Goal: Navigation & Orientation: Find specific page/section

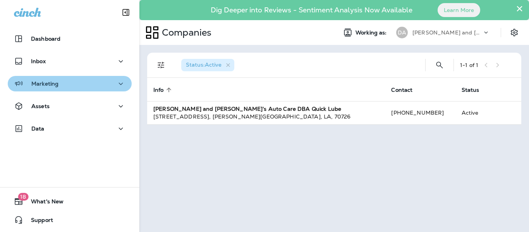
click at [116, 81] on icon "button" at bounding box center [120, 84] width 9 height 10
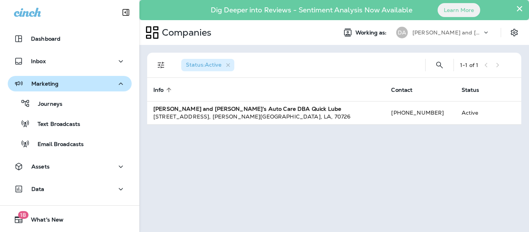
scroll to position [18, 0]
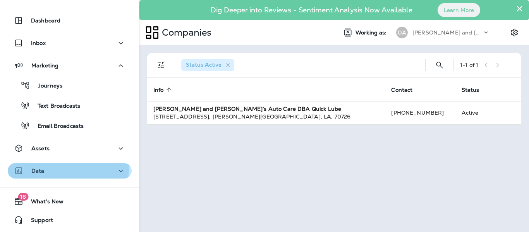
click at [62, 169] on div "Data" at bounding box center [70, 171] width 112 height 10
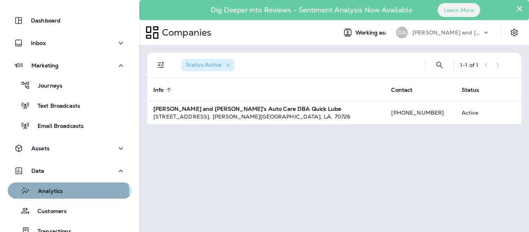
click at [51, 194] on p "Analytics" at bounding box center [46, 191] width 33 height 7
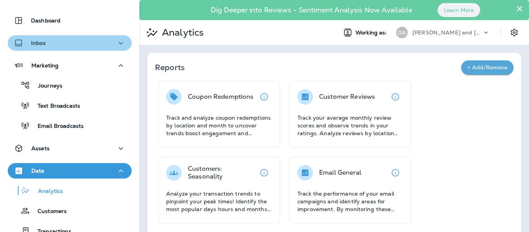
click at [104, 43] on div "Inbox" at bounding box center [70, 43] width 112 height 10
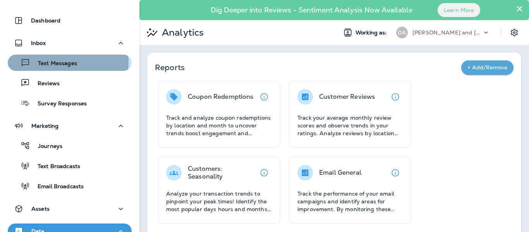
click at [57, 63] on p "Text Messages" at bounding box center [53, 63] width 47 height 7
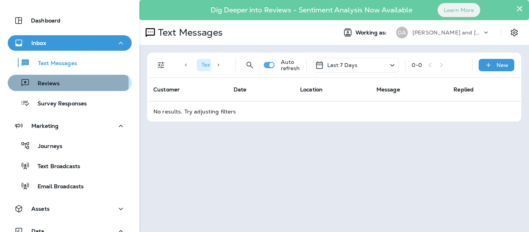
click at [49, 83] on p "Reviews" at bounding box center [45, 83] width 30 height 7
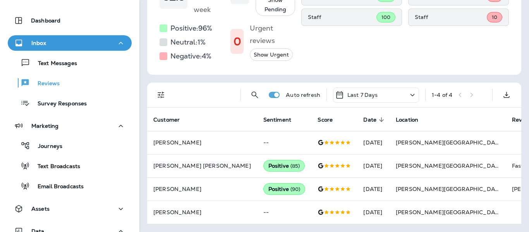
scroll to position [135, 0]
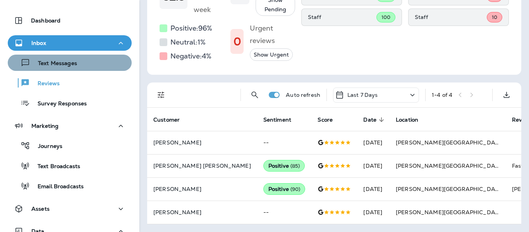
click at [72, 62] on p "Text Messages" at bounding box center [53, 63] width 47 height 7
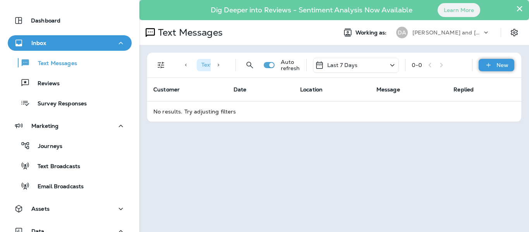
click at [490, 65] on icon at bounding box center [489, 65] width 8 height 8
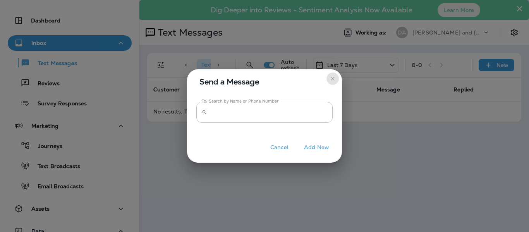
click at [330, 78] on icon "close" at bounding box center [333, 79] width 6 height 6
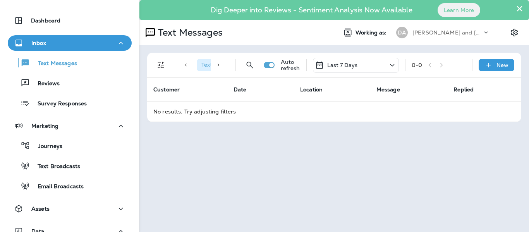
click at [391, 68] on icon at bounding box center [392, 65] width 9 height 10
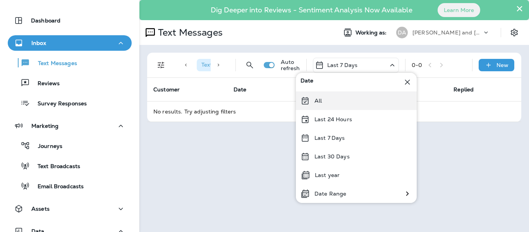
click at [351, 102] on div "All" at bounding box center [356, 100] width 121 height 19
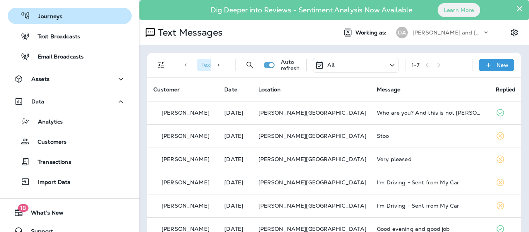
scroll to position [159, 0]
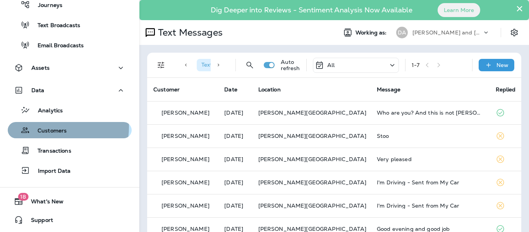
click at [51, 127] on p "Customers" at bounding box center [48, 130] width 37 height 7
